Goal: Navigation & Orientation: Find specific page/section

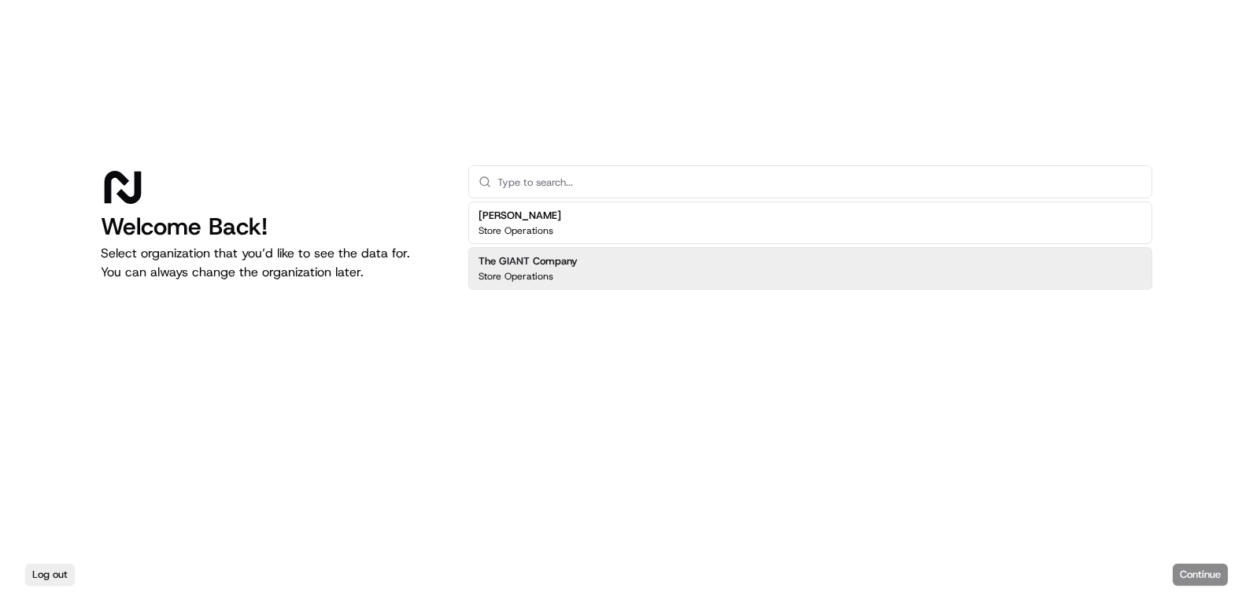
click at [641, 260] on div "The GIANT Company Store Operations" at bounding box center [810, 268] width 684 height 42
click at [1203, 567] on button "Continue" at bounding box center [1200, 574] width 55 height 22
